Goal: Navigation & Orientation: Find specific page/section

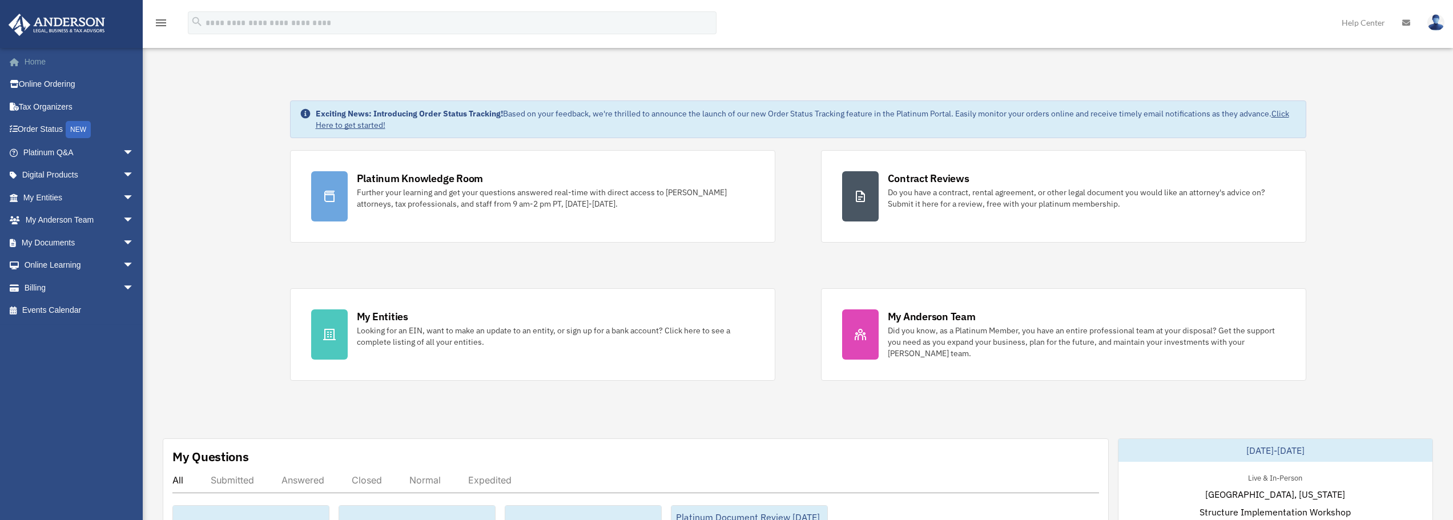
click at [51, 63] on link "Home" at bounding box center [79, 61] width 143 height 23
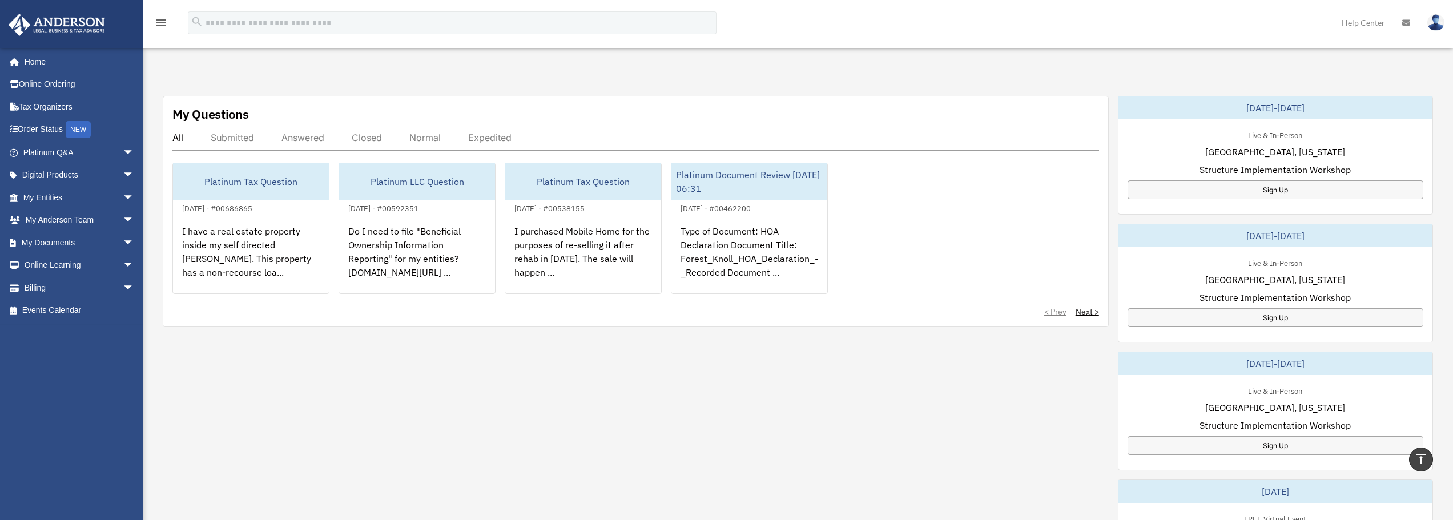
scroll to position [31, 0]
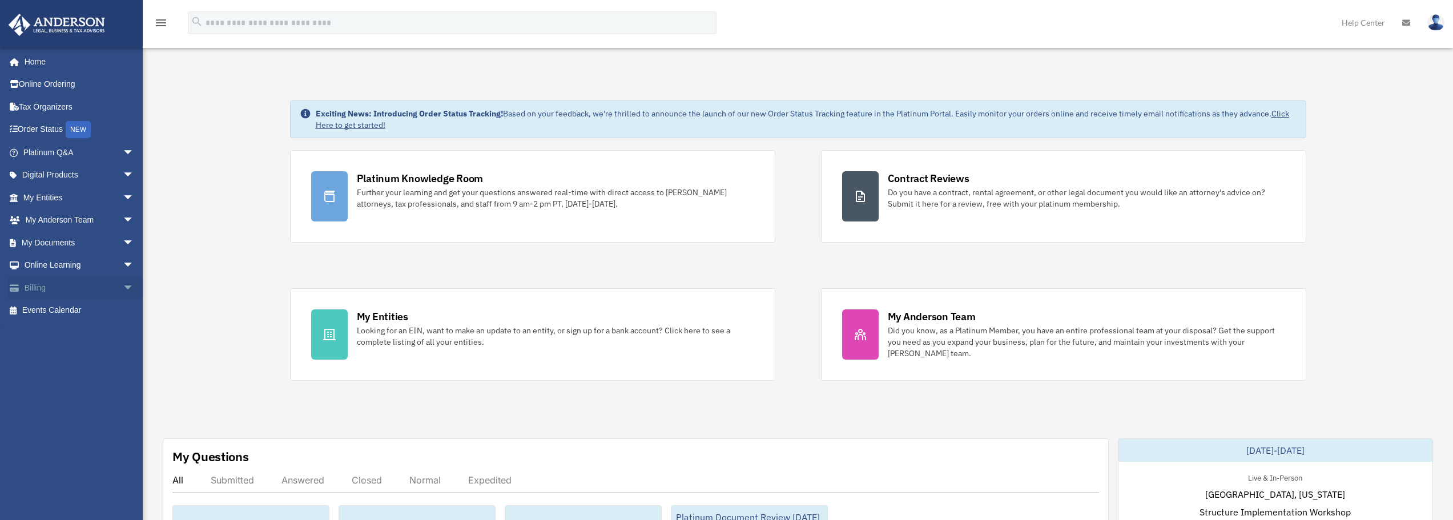
click at [83, 282] on link "Billing arrow_drop_down" at bounding box center [79, 287] width 143 height 23
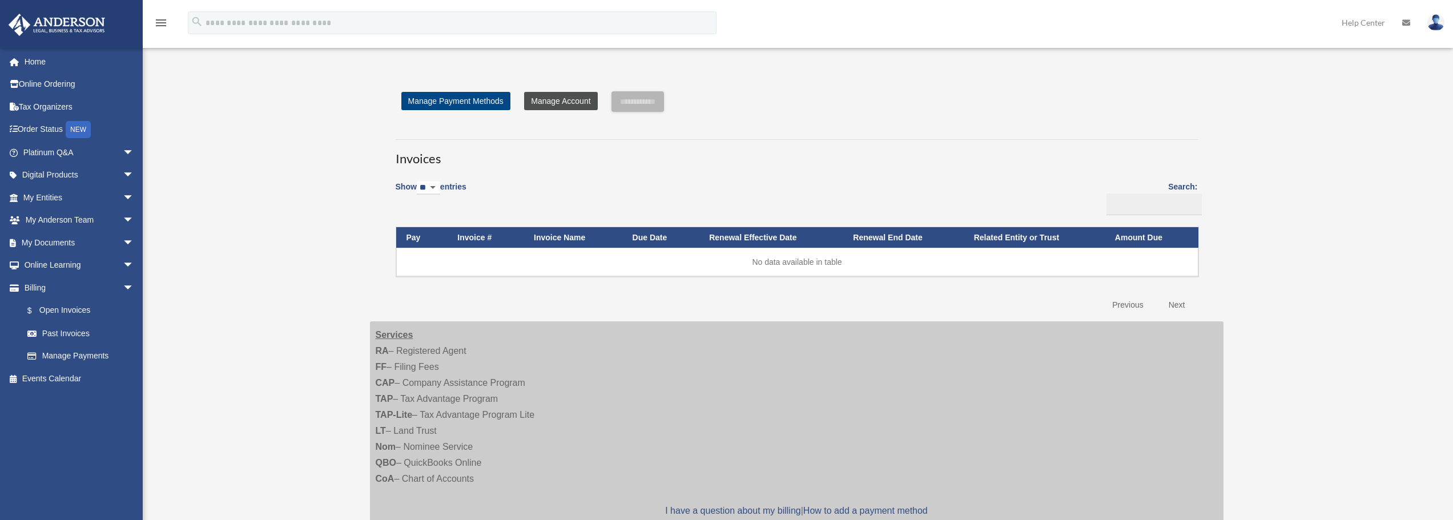
click at [572, 102] on link "Manage Account" at bounding box center [560, 101] width 73 height 18
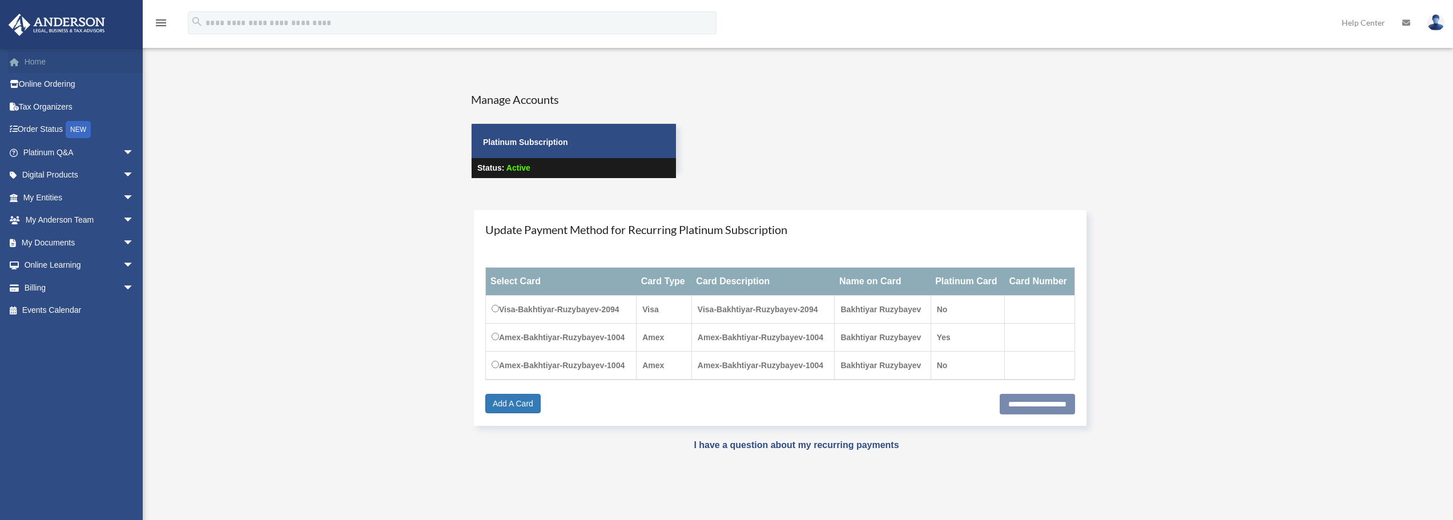
click at [45, 61] on link "Home" at bounding box center [79, 61] width 143 height 23
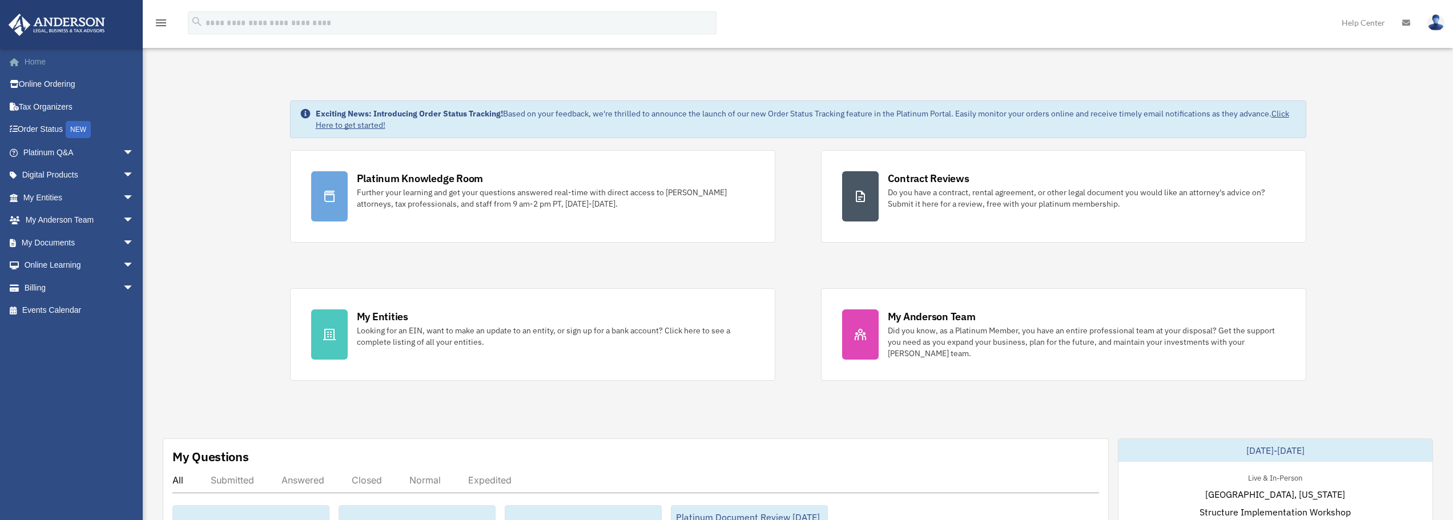
click at [45, 58] on link "Home" at bounding box center [79, 61] width 143 height 23
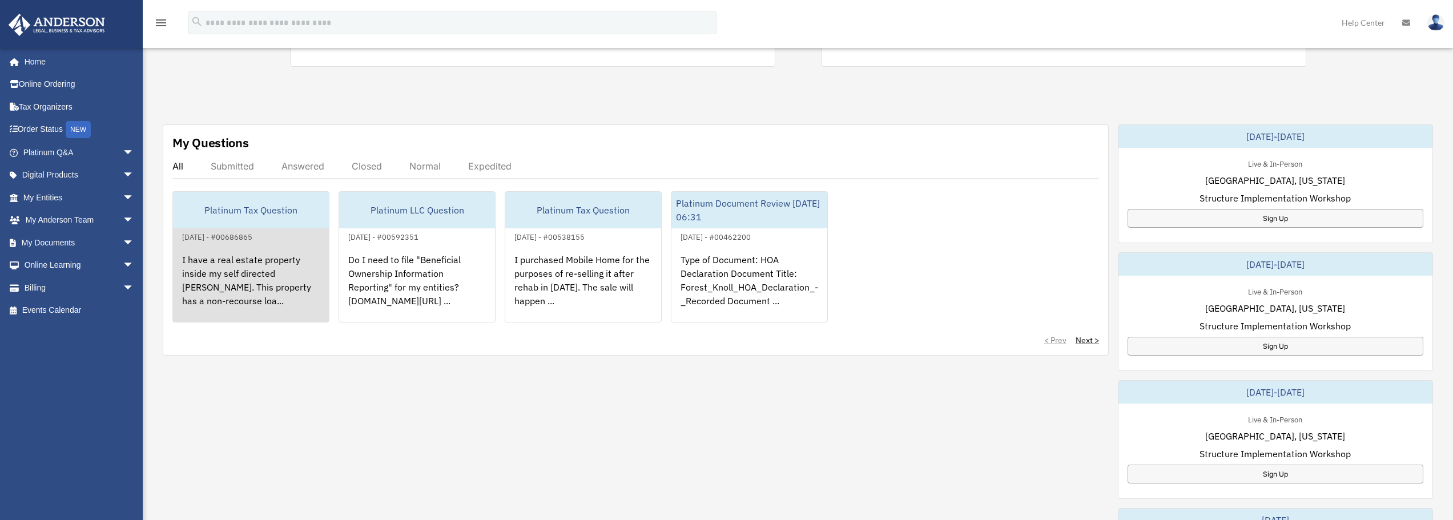
scroll to position [343, 0]
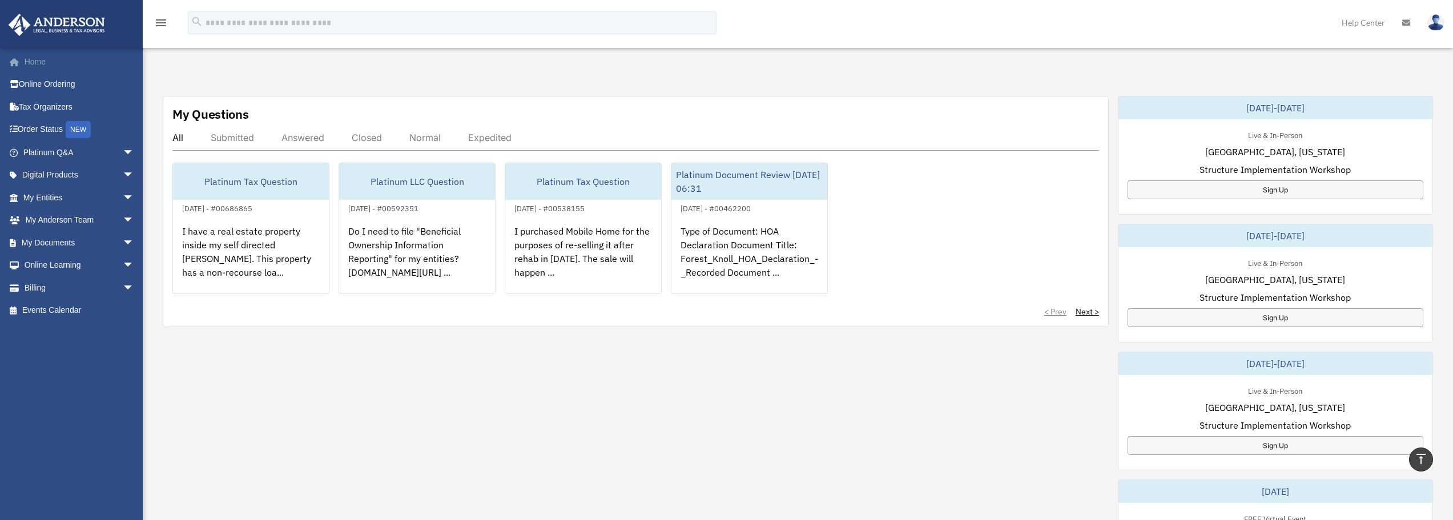
click at [50, 62] on link "Home" at bounding box center [79, 61] width 143 height 23
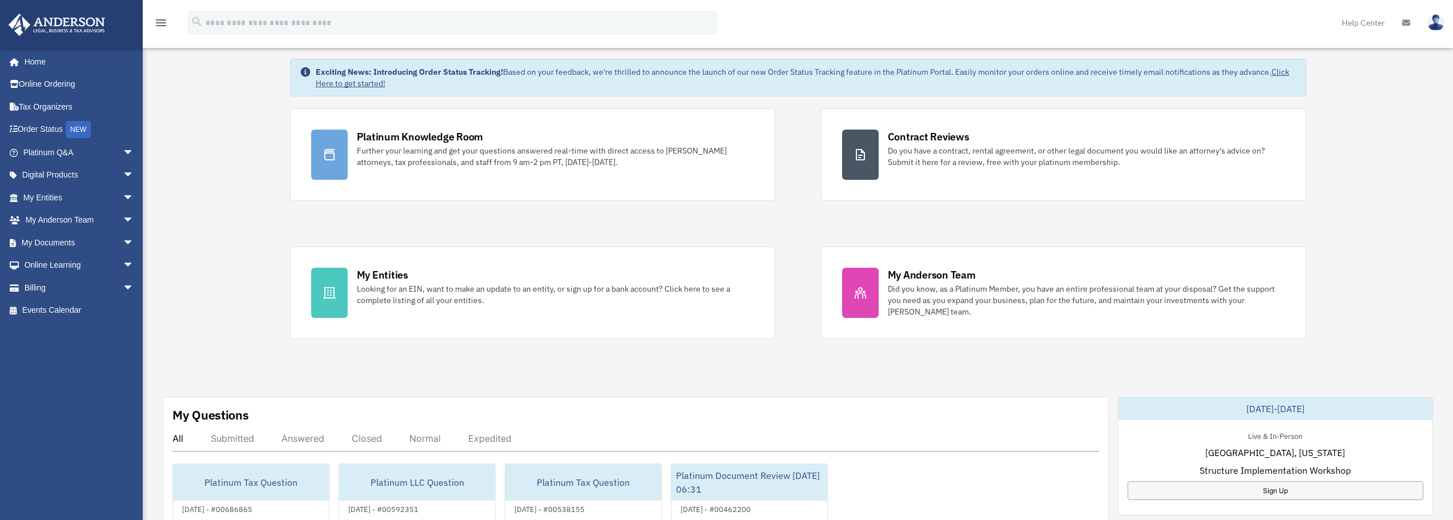
scroll to position [114, 0]
